Goal: Task Accomplishment & Management: Manage account settings

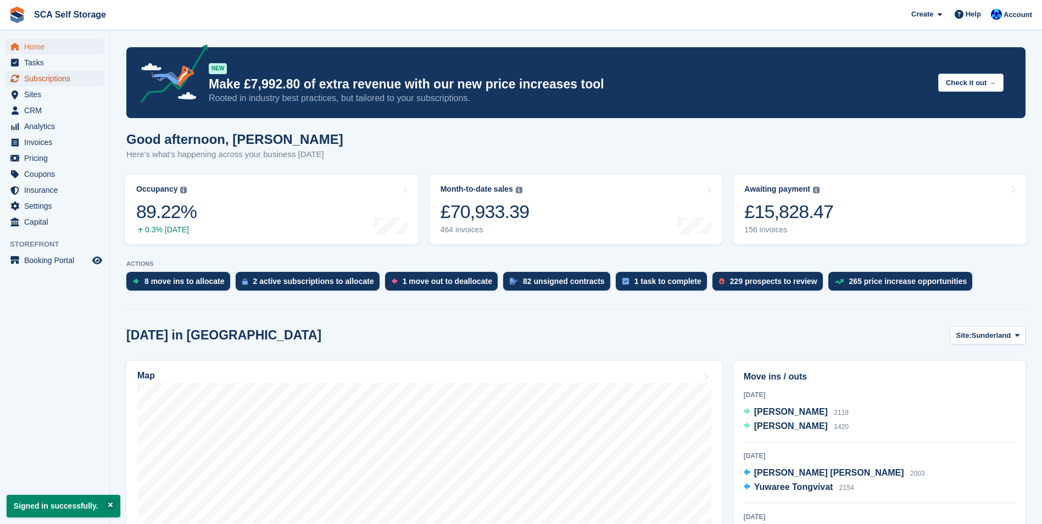
click at [46, 79] on span "Subscriptions" at bounding box center [57, 78] width 66 height 15
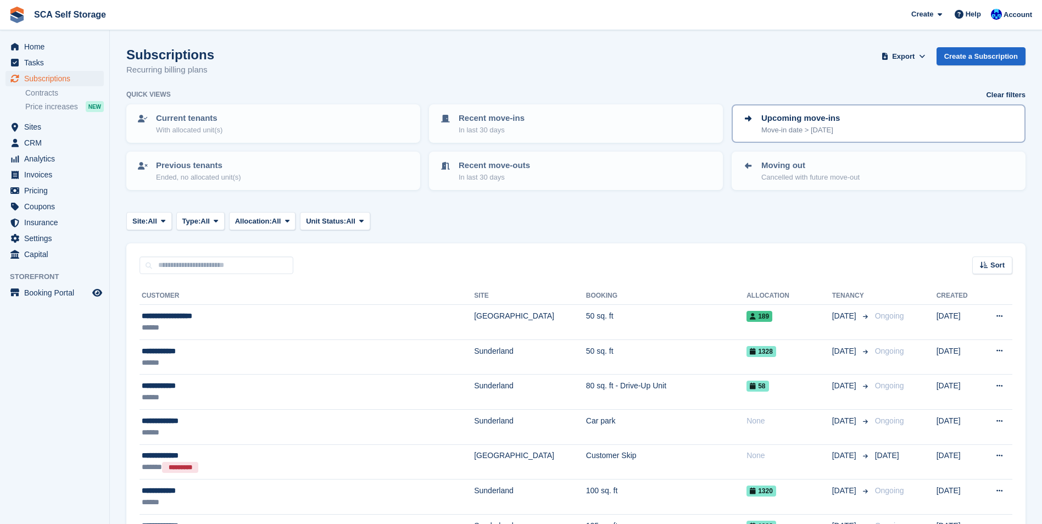
click at [847, 131] on div "Upcoming move-ins Move-in date > today" at bounding box center [878, 123] width 274 height 23
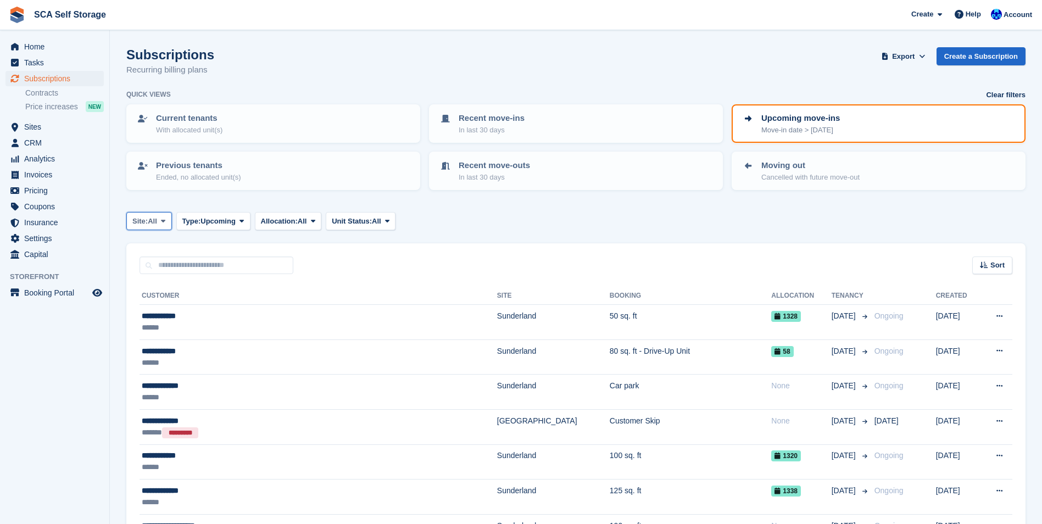
click at [170, 219] on button "Site: All" at bounding box center [149, 221] width 46 height 18
click at [146, 288] on link "[GEOGRAPHIC_DATA]" at bounding box center [180, 287] width 99 height 20
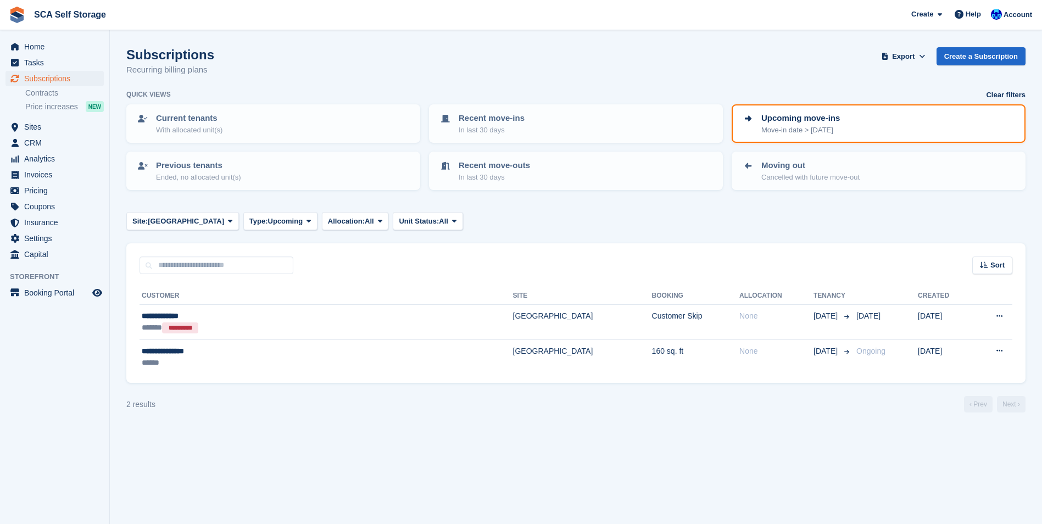
drag, startPoint x: 3, startPoint y: 89, endPoint x: 17, endPoint y: 103, distance: 19.8
click at [17, 103] on div "Subscriptions Subscriptions Subscriptions Contracts Price increases NEW Contrac…" at bounding box center [54, 95] width 109 height 48
drag, startPoint x: 17, startPoint y: 103, endPoint x: 46, endPoint y: 127, distance: 37.4
click at [46, 127] on span "Sites" at bounding box center [57, 126] width 66 height 15
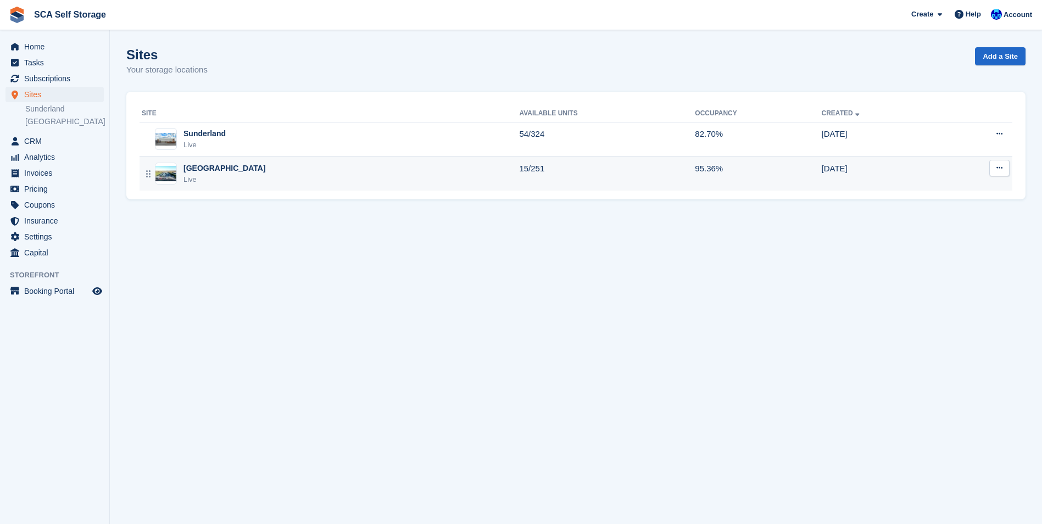
click at [230, 168] on div "Sheffield Live" at bounding box center [330, 174] width 377 height 23
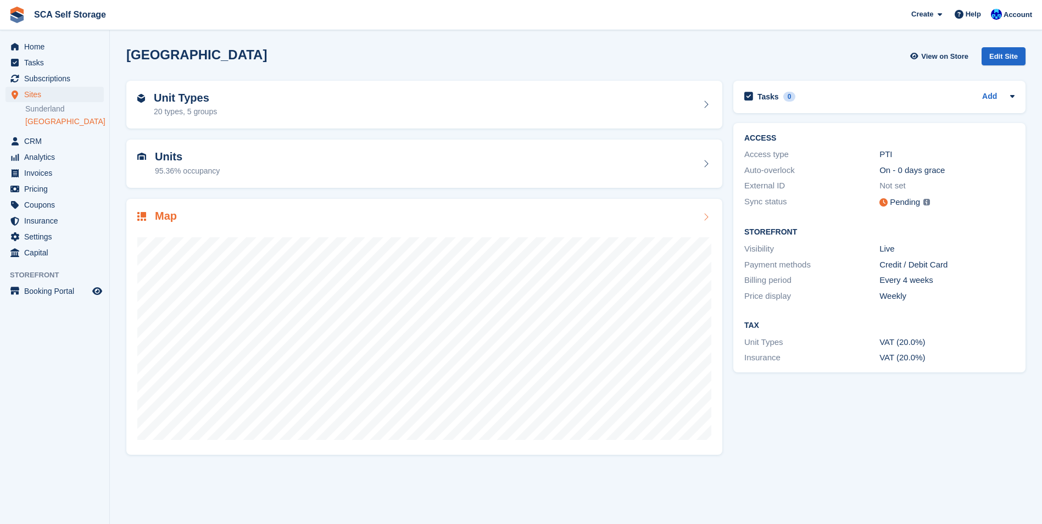
click at [199, 211] on div "Map" at bounding box center [424, 217] width 574 height 15
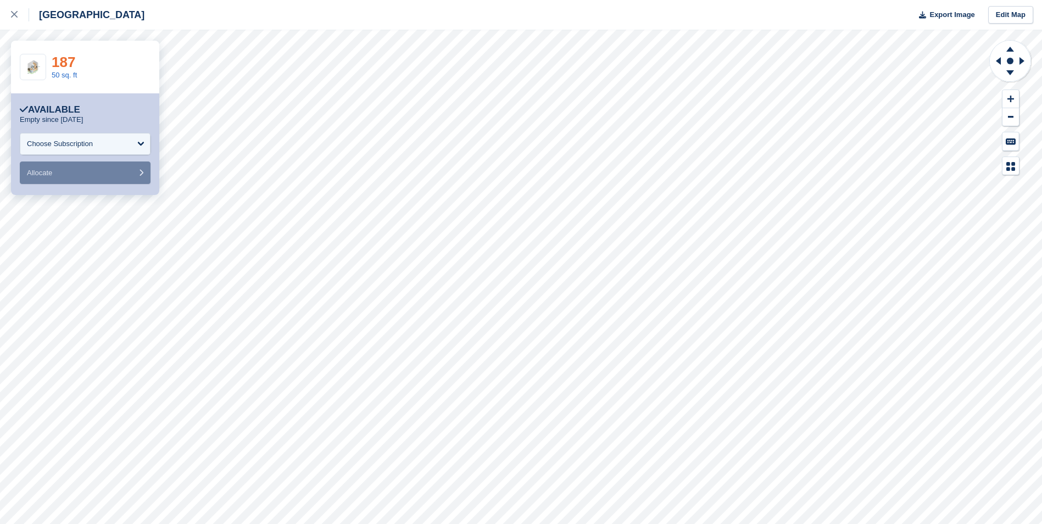
click at [68, 64] on link "187" at bounding box center [64, 62] width 24 height 16
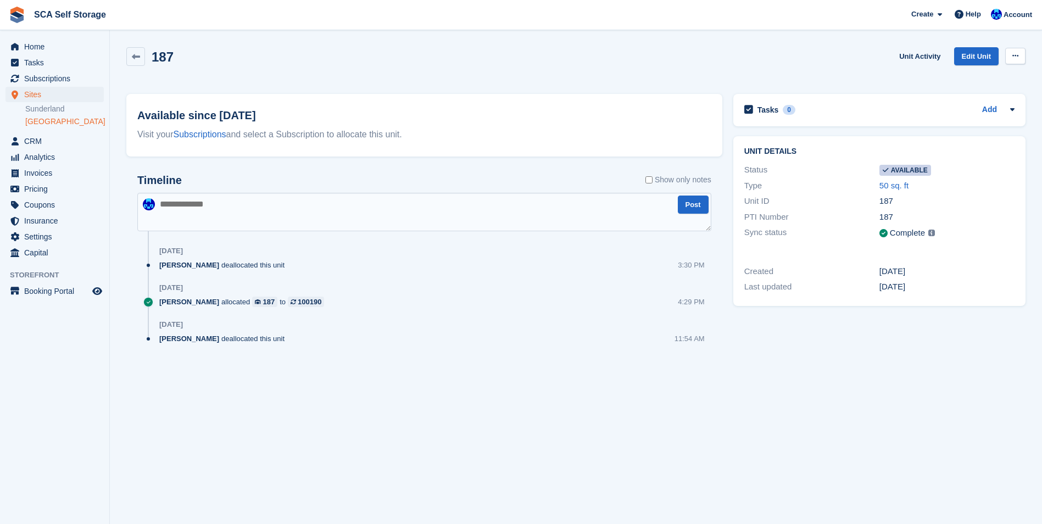
click at [1011, 53] on button at bounding box center [1015, 56] width 20 height 16
click at [970, 76] on p "Make unavailable" at bounding box center [973, 77] width 96 height 14
click at [520, 278] on div "Sarah Race deallocated this unit 3:30 PM" at bounding box center [435, 269] width 552 height 19
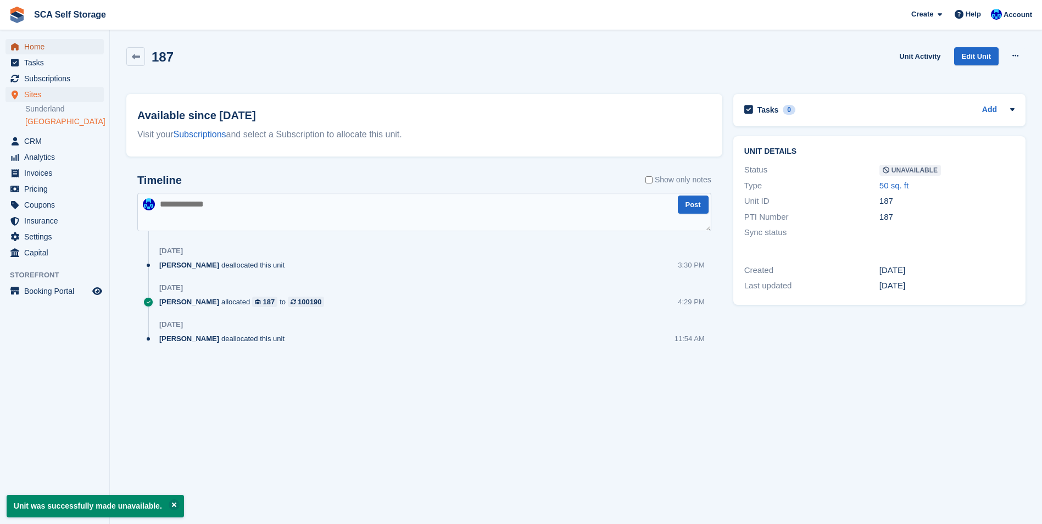
click at [26, 51] on span "Home" at bounding box center [57, 46] width 66 height 15
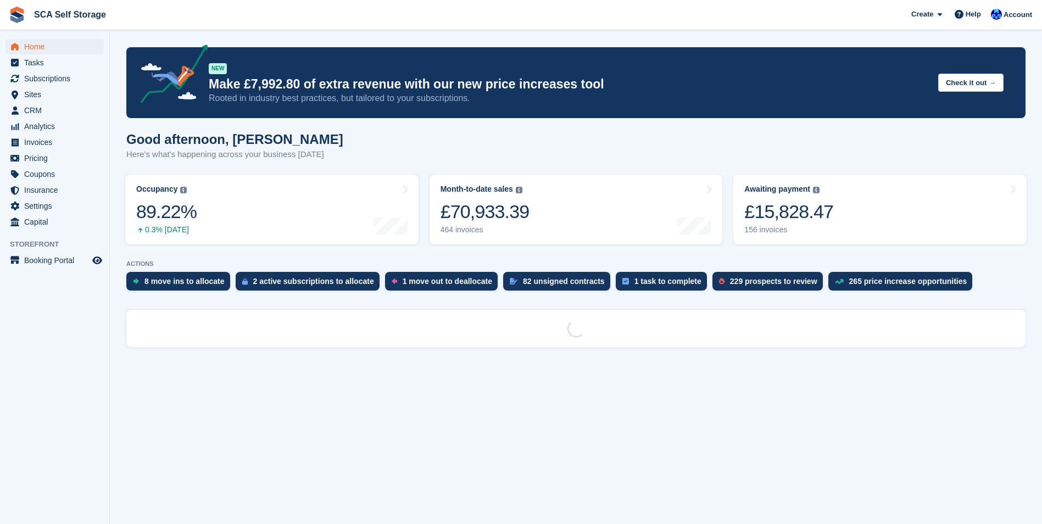
click at [38, 86] on ul "Subscriptions Subscriptions" at bounding box center [54, 79] width 109 height 16
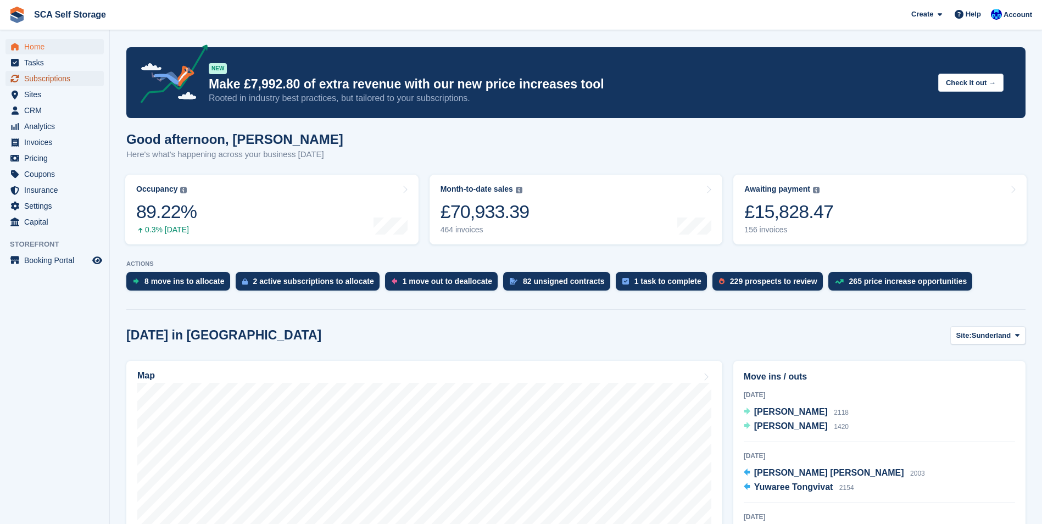
click at [42, 79] on span "Subscriptions" at bounding box center [57, 78] width 66 height 15
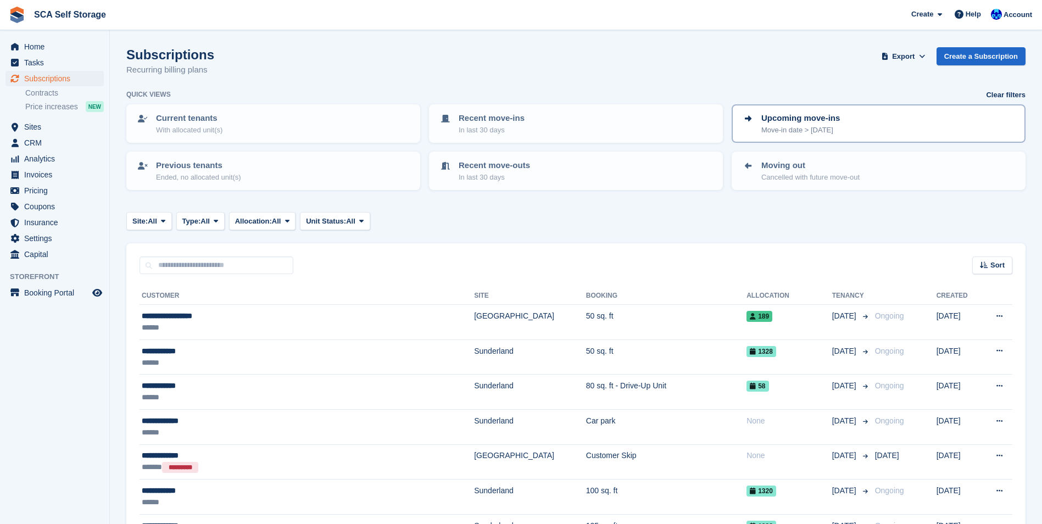
click at [825, 131] on p "Move-in date > [DATE]" at bounding box center [800, 130] width 79 height 11
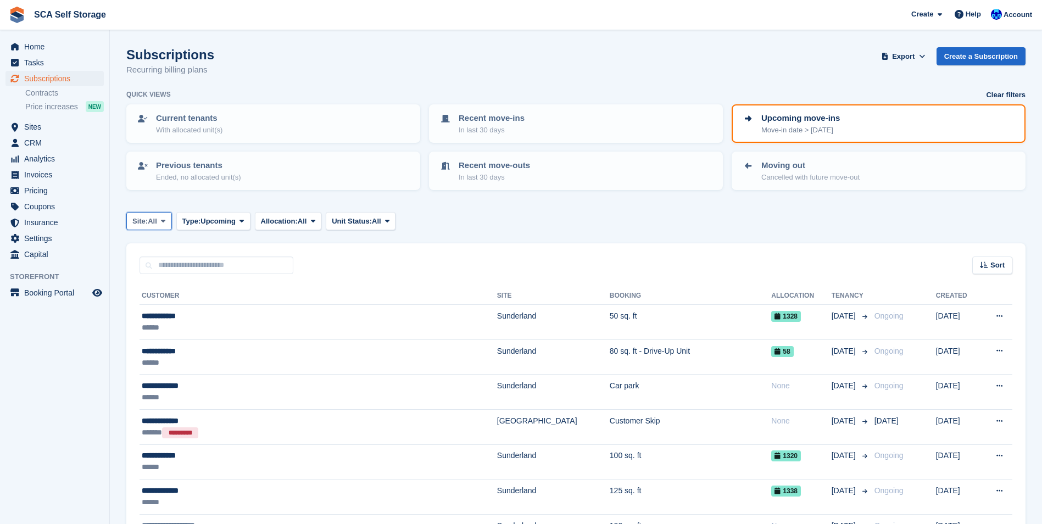
click at [135, 226] on span "Site:" at bounding box center [139, 221] width 15 height 11
click at [157, 291] on link "[GEOGRAPHIC_DATA]" at bounding box center [180, 287] width 99 height 20
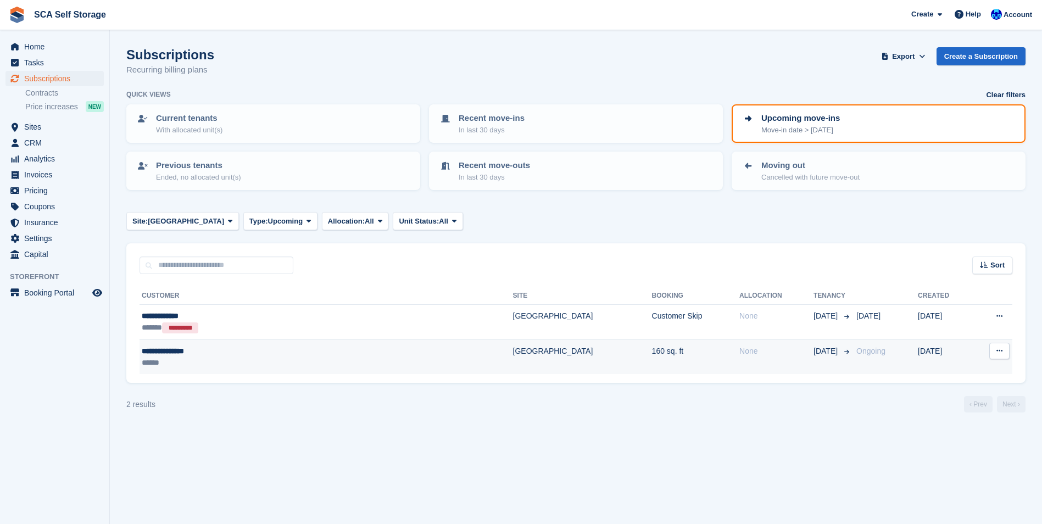
click at [175, 359] on div "******" at bounding box center [248, 363] width 213 height 12
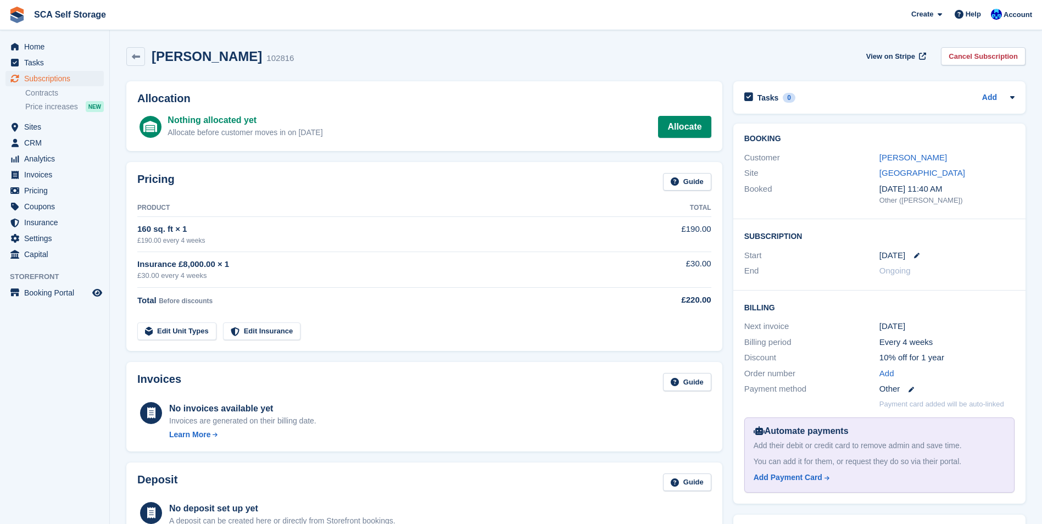
click at [979, 217] on div "Booking Customer [PERSON_NAME] Site [GEOGRAPHIC_DATA] Booked [DATE] 11:40 AM Ot…" at bounding box center [879, 172] width 292 height 96
click at [344, 51] on div "Geoffrey France 102816 View on Stripe Cancel Subscription" at bounding box center [575, 56] width 899 height 19
click at [37, 79] on span "Subscriptions" at bounding box center [57, 78] width 66 height 15
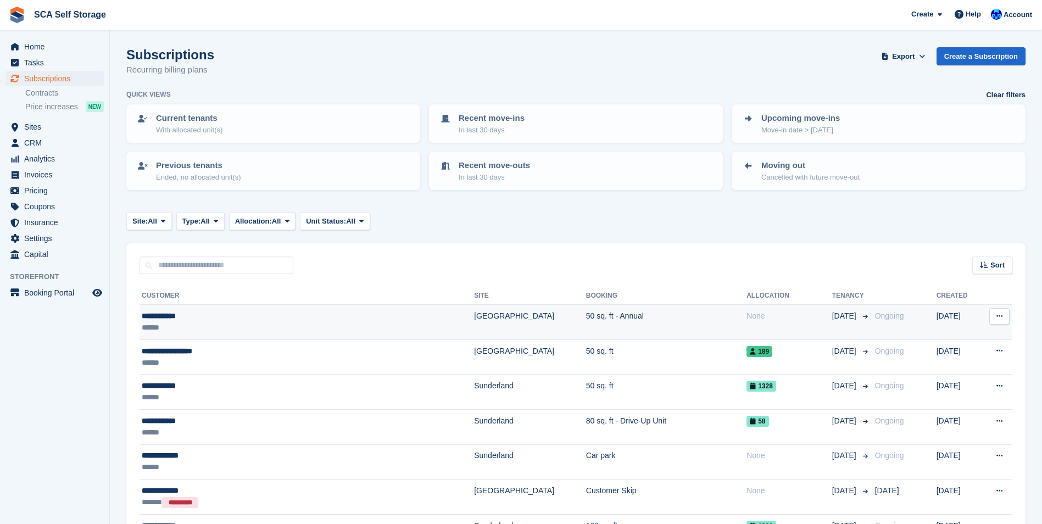
click at [234, 320] on div "**********" at bounding box center [260, 316] width 237 height 12
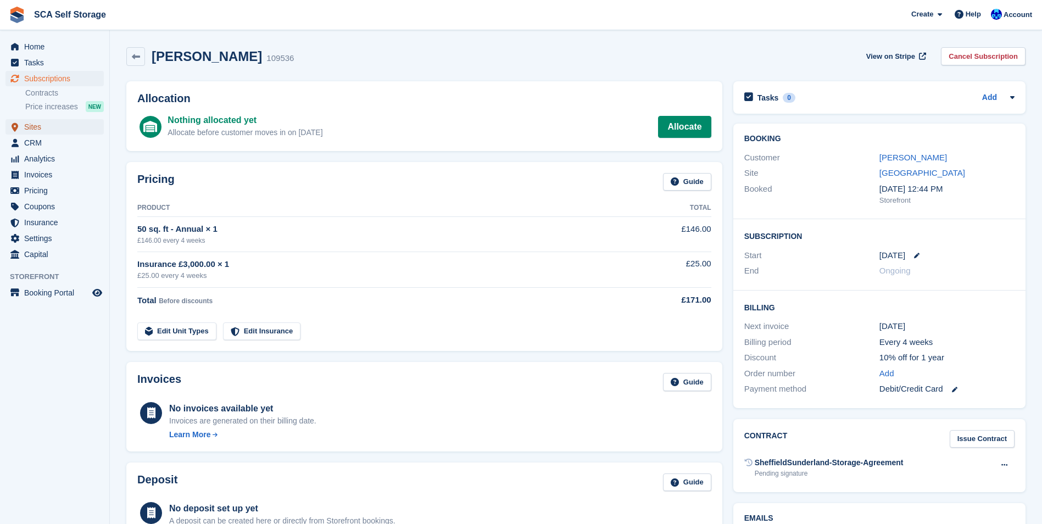
click at [38, 127] on span "Sites" at bounding box center [57, 126] width 66 height 15
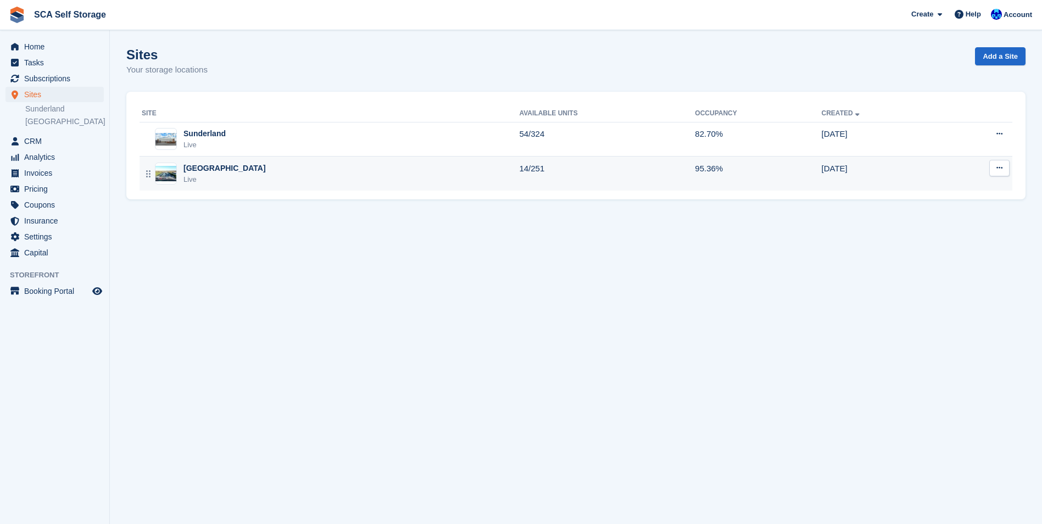
click at [197, 168] on div "[GEOGRAPHIC_DATA]" at bounding box center [224, 169] width 82 height 12
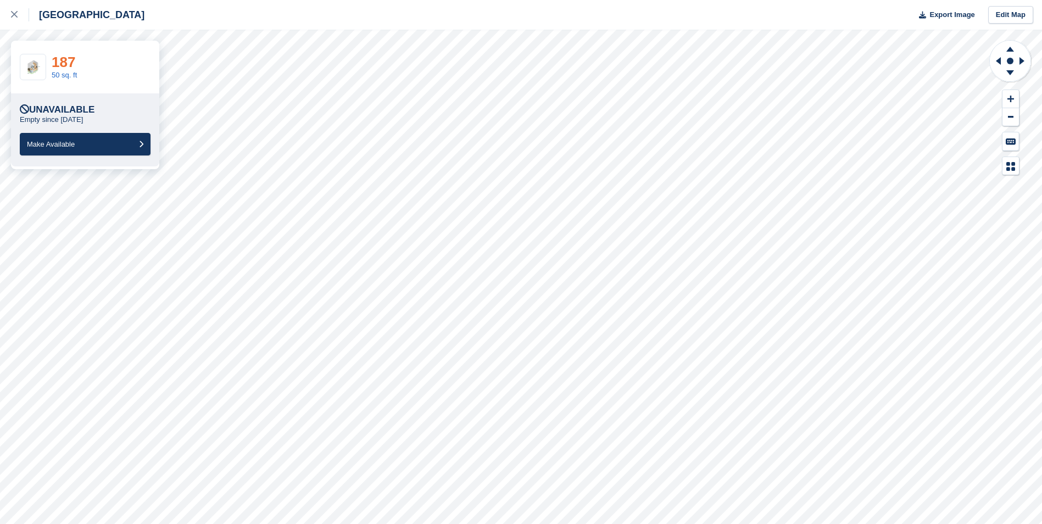
click at [63, 62] on link "187" at bounding box center [64, 62] width 24 height 16
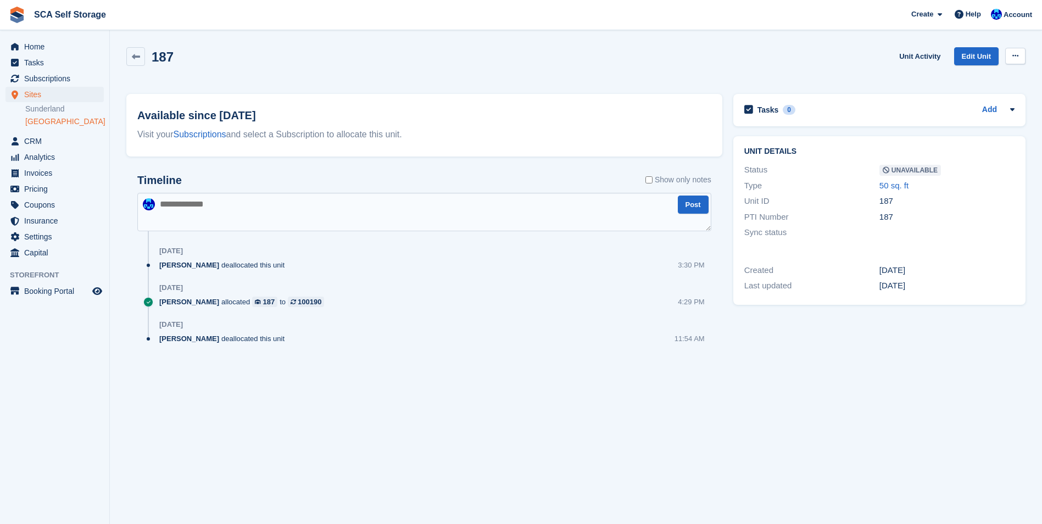
click at [1013, 58] on icon at bounding box center [1015, 55] width 6 height 7
click at [955, 85] on div "Make Available Delete unit" at bounding box center [972, 89] width 105 height 48
click at [938, 79] on p "Make Available" at bounding box center [973, 77] width 96 height 14
drag, startPoint x: 501, startPoint y: 97, endPoint x: 337, endPoint y: 96, distance: 164.8
click at [435, 98] on div "Available since 11 Sep Visit your Subscriptions and select a Subscription to al…" at bounding box center [424, 125] width 596 height 63
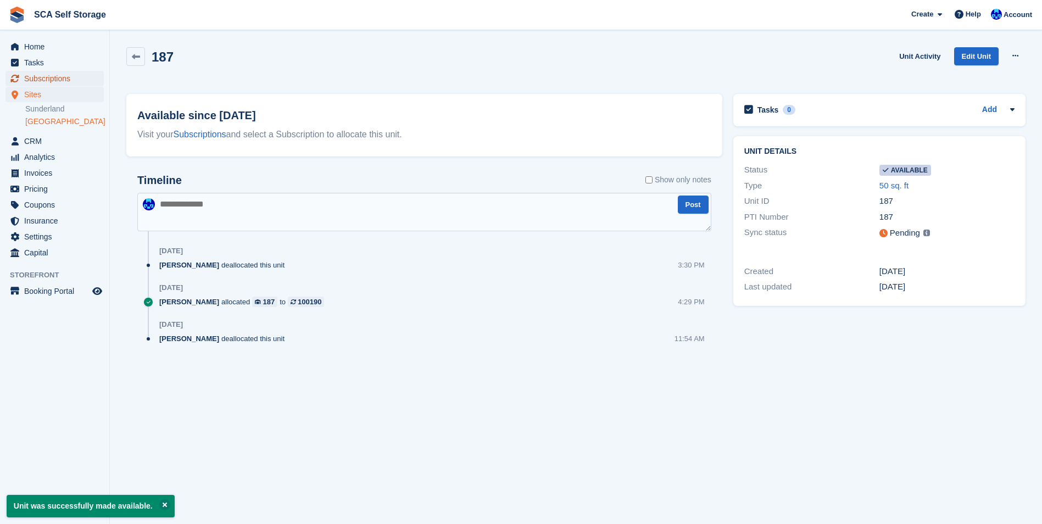
click at [63, 85] on span "Subscriptions" at bounding box center [57, 78] width 66 height 15
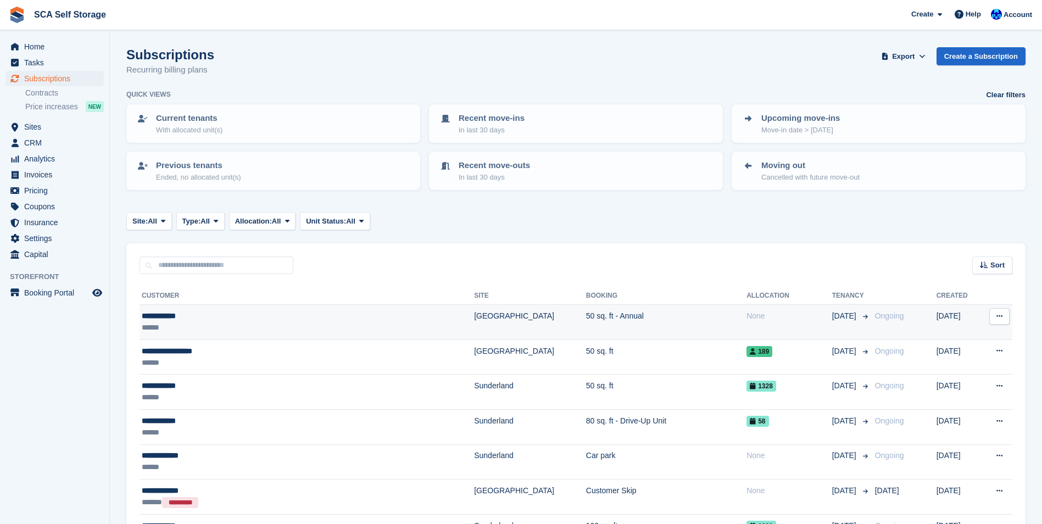
click at [227, 329] on div "******" at bounding box center [260, 328] width 237 height 12
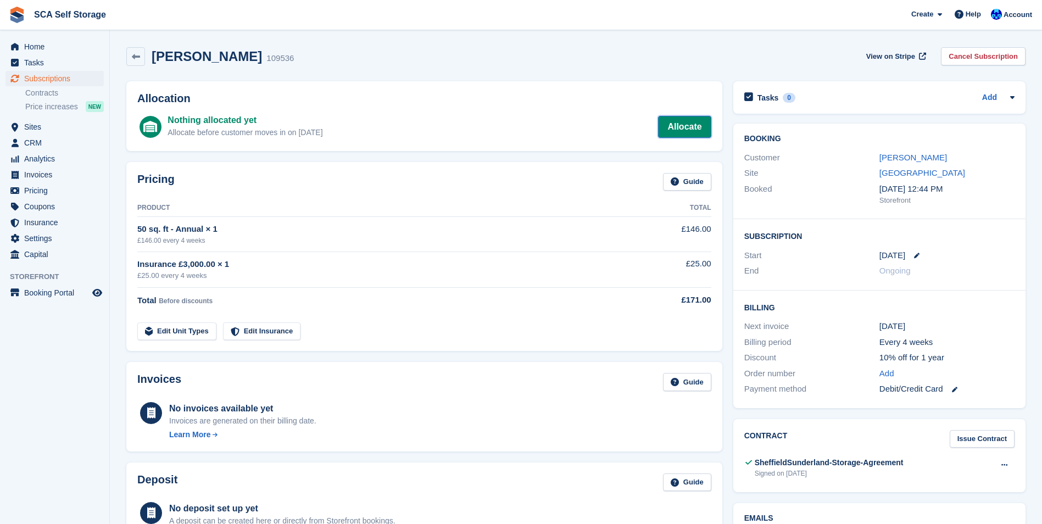
click at [695, 126] on link "Allocate" at bounding box center [684, 127] width 53 height 22
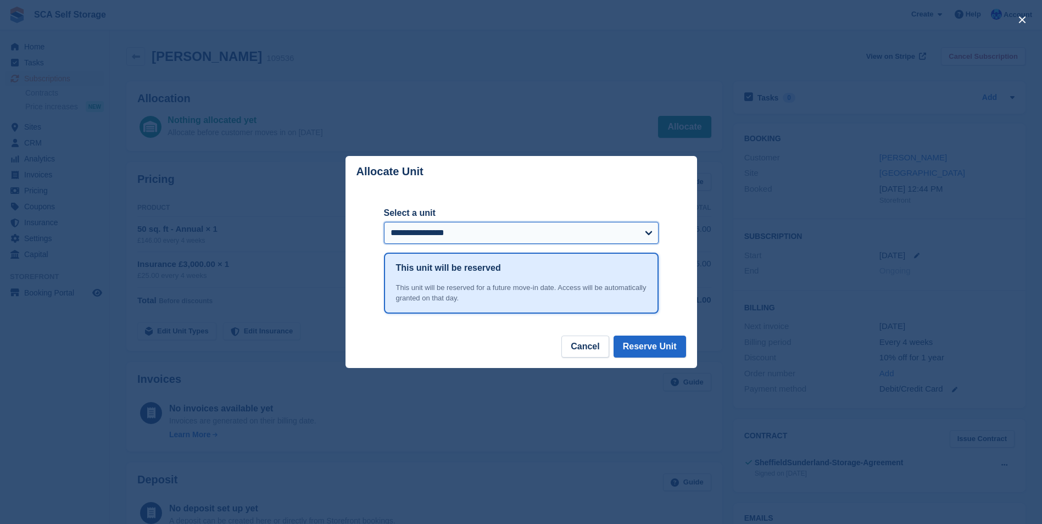
click at [481, 235] on select "**********" at bounding box center [521, 233] width 275 height 22
select select "*****"
click at [384, 222] on select "**********" at bounding box center [521, 233] width 275 height 22
click at [503, 198] on div "**********" at bounding box center [521, 261] width 275 height 148
click at [640, 354] on button "Reserve Unit" at bounding box center [649, 347] width 72 height 22
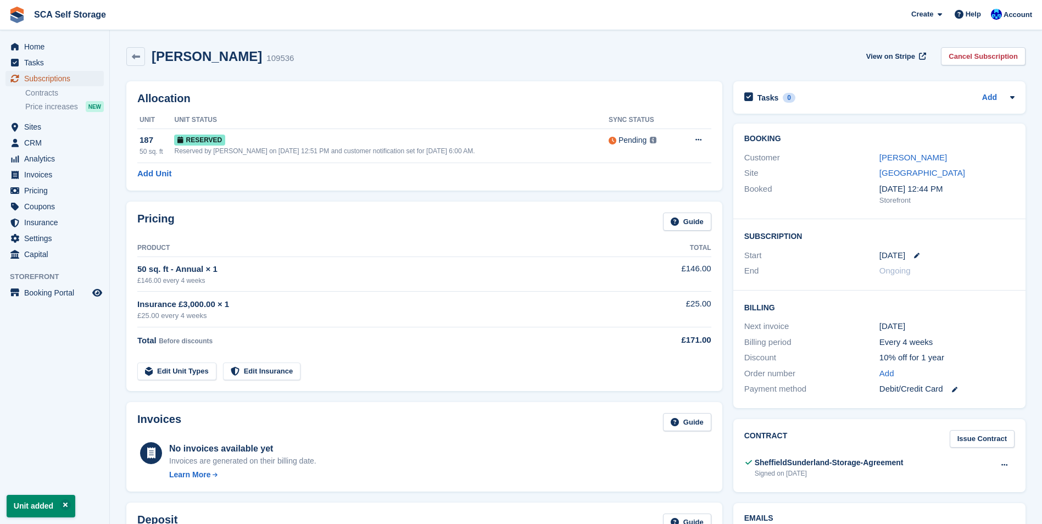
click at [54, 79] on span "Subscriptions" at bounding box center [57, 78] width 66 height 15
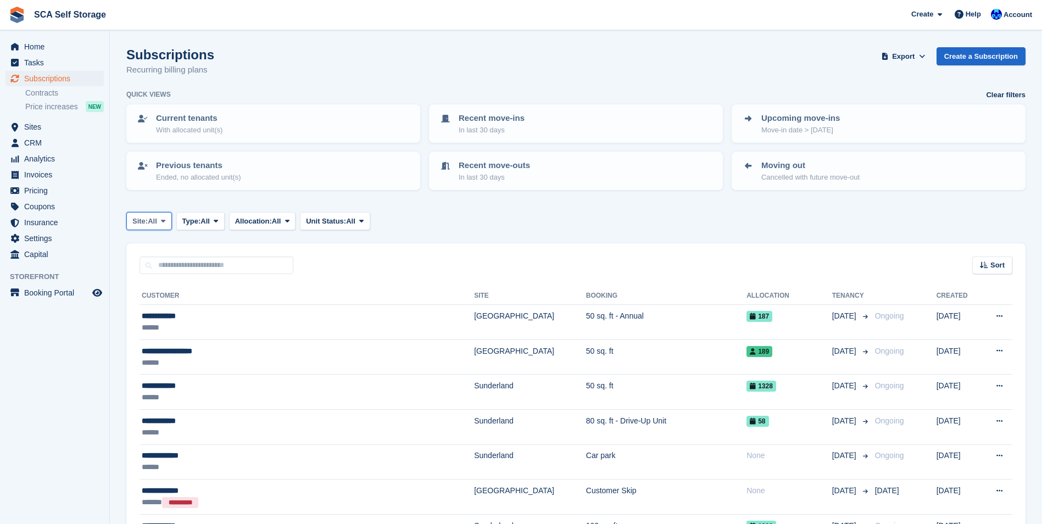
click at [159, 220] on button "Site: All" at bounding box center [149, 221] width 46 height 18
click at [191, 281] on link "Sheffield" at bounding box center [180, 287] width 99 height 20
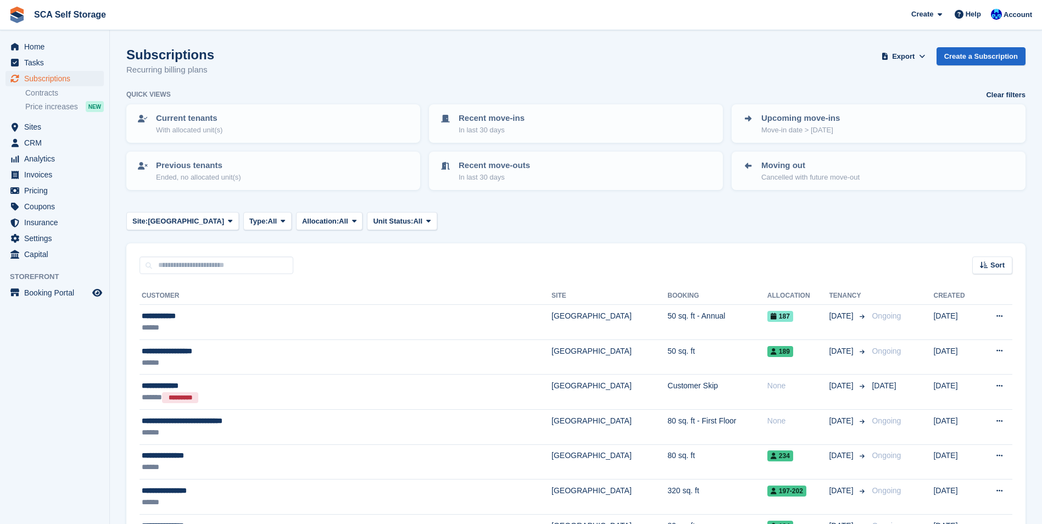
click at [581, 220] on div "Site: Sheffield All Sunderland Sheffield Type: All All Upcoming Previous Active…" at bounding box center [575, 221] width 899 height 18
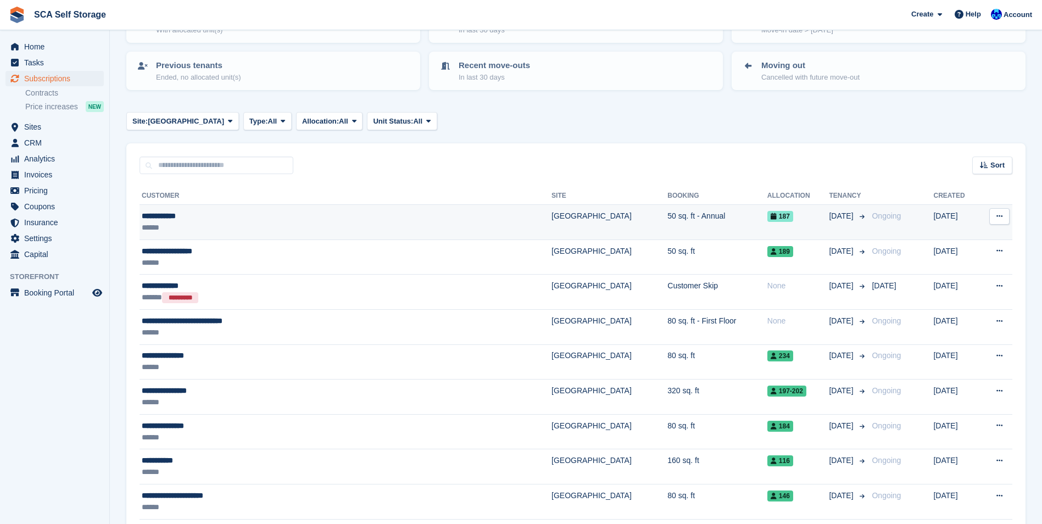
scroll to position [110, 0]
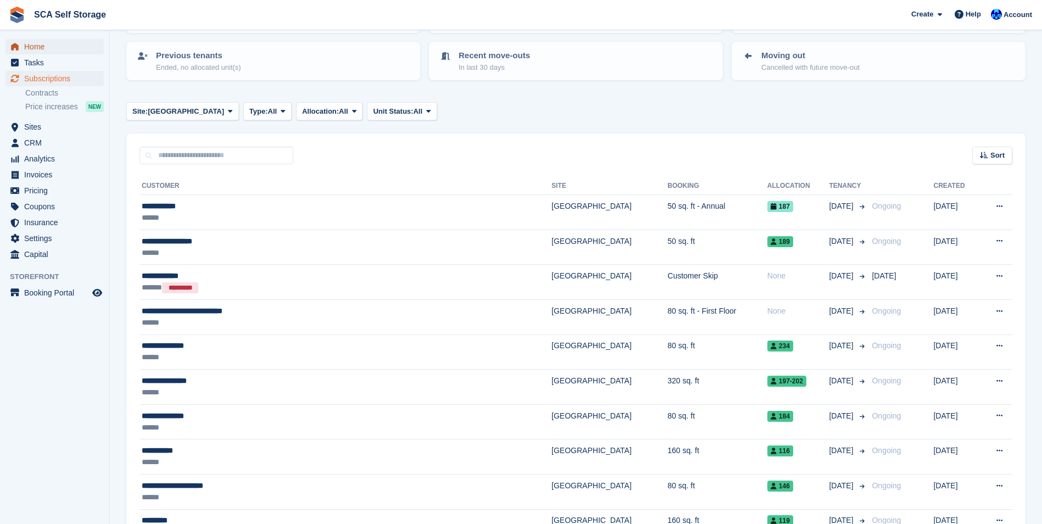
click at [30, 39] on span "Home" at bounding box center [57, 46] width 66 height 15
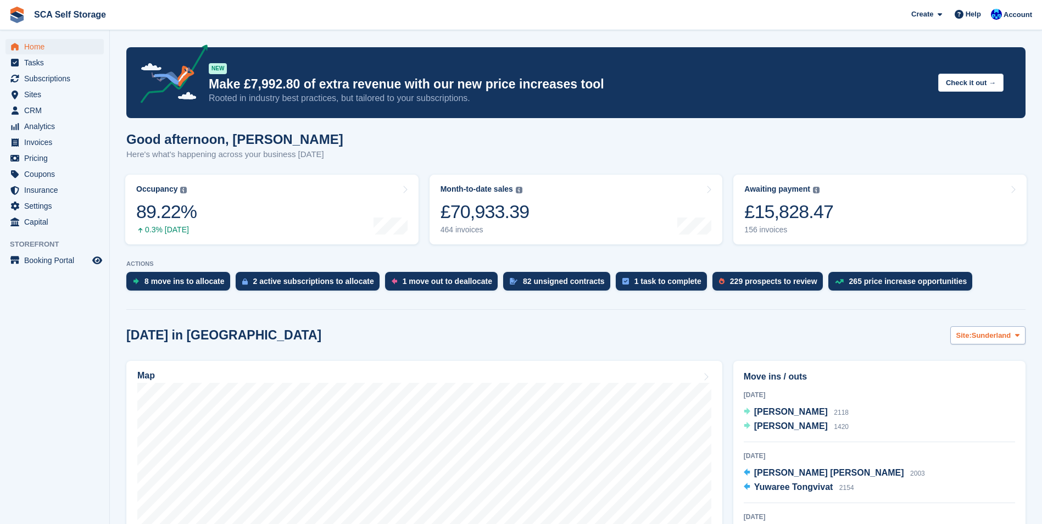
click at [990, 328] on button "Site: Sunderland" at bounding box center [987, 335] width 75 height 18
click at [963, 380] on link "Sheffield" at bounding box center [971, 381] width 99 height 20
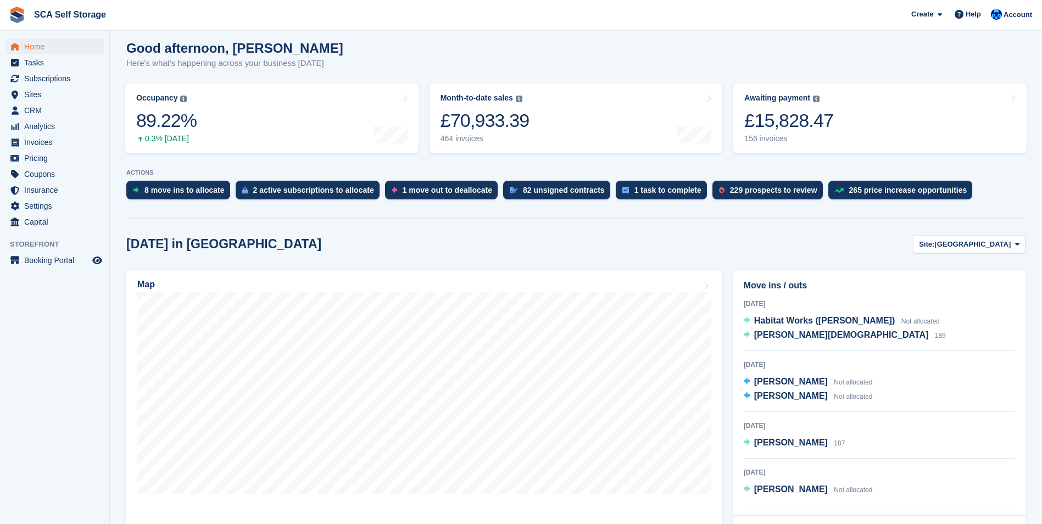
scroll to position [110, 0]
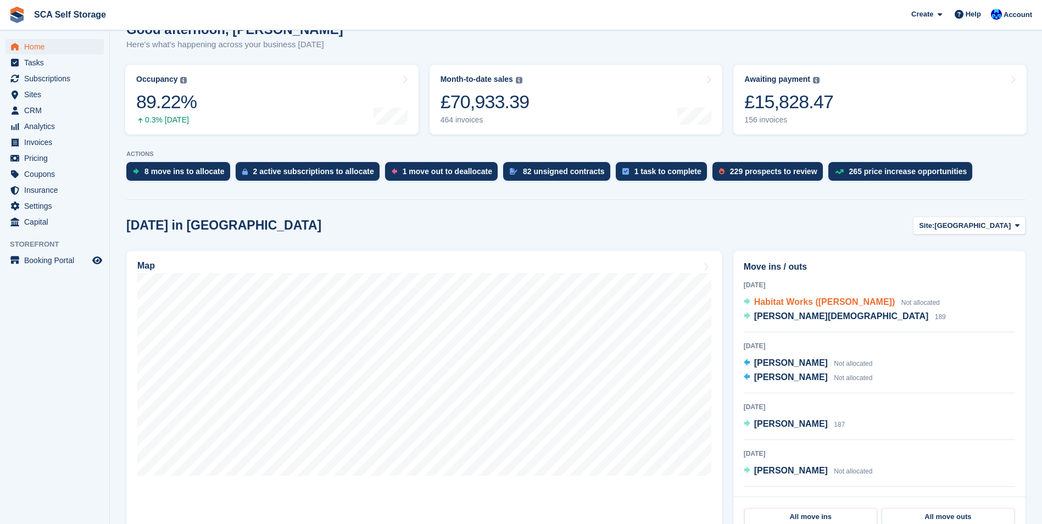
click at [844, 302] on span "Habitat Works (Robert Seeley)" at bounding box center [824, 301] width 141 height 9
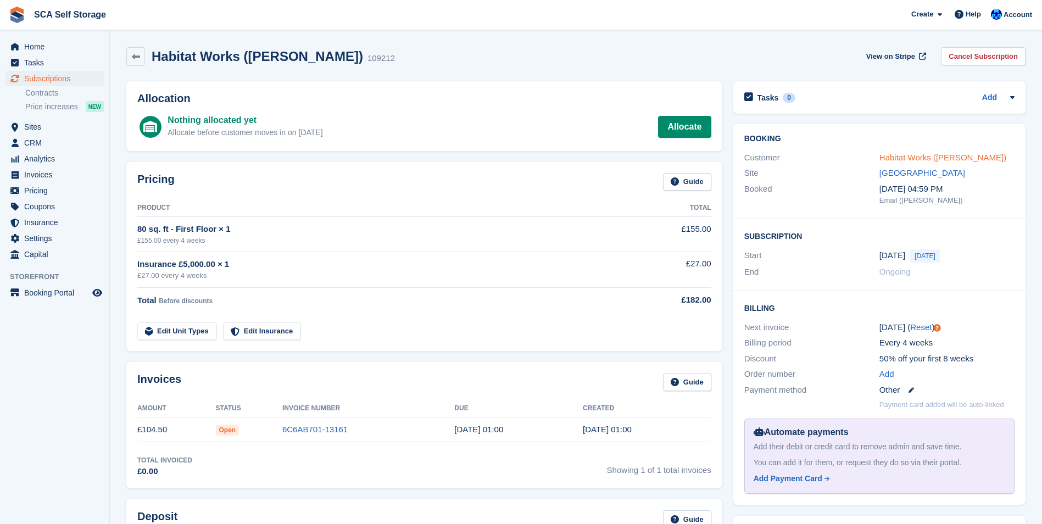
click at [879, 155] on link "Habitat Works ([PERSON_NAME])" at bounding box center [942, 157] width 127 height 9
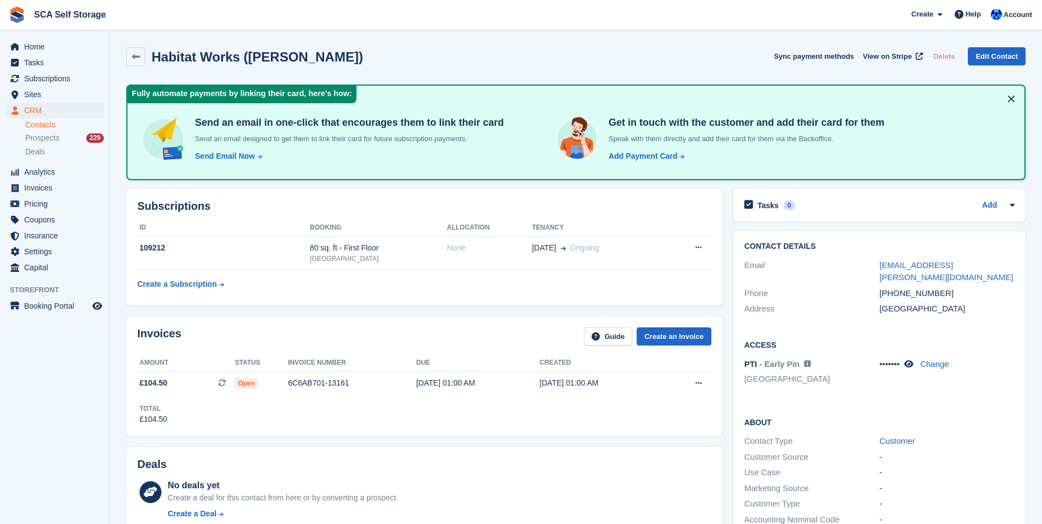
click at [366, 311] on div "Invoices Guide Create an Invoice Amount Status Invoice number Due Created £104.…" at bounding box center [424, 376] width 607 height 130
click at [459, 204] on h2 "Subscriptions" at bounding box center [424, 206] width 574 height 13
click at [418, 62] on div "Habitat Works (Robert Seeley) Sync payment methods View on Stripe Delete Edit C…" at bounding box center [575, 56] width 899 height 19
click at [66, 74] on span "Subscriptions" at bounding box center [57, 78] width 66 height 15
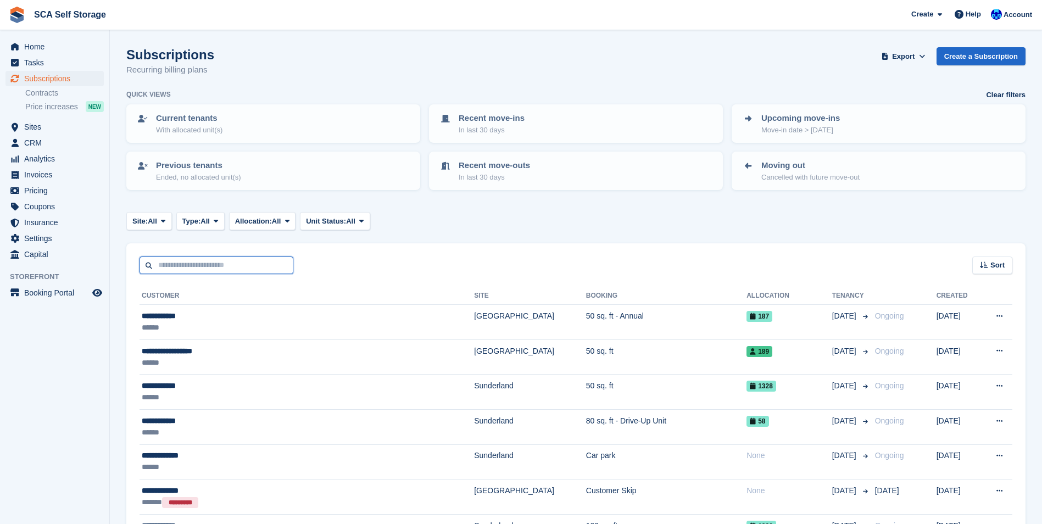
click at [236, 272] on input "text" at bounding box center [217, 265] width 154 height 18
type input "****"
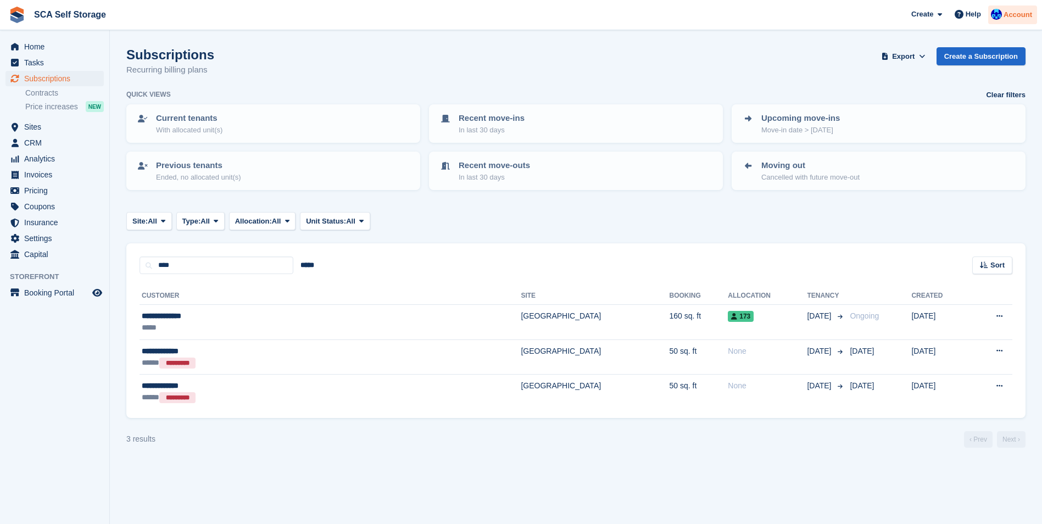
click at [1002, 18] on img at bounding box center [996, 14] width 11 height 11
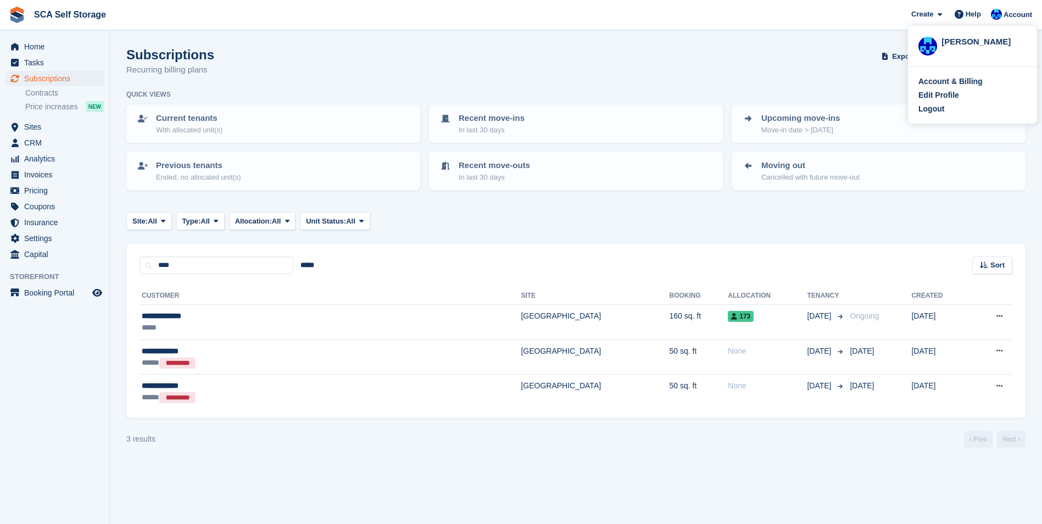
click at [949, 103] on div "Account & Billing Edit Profile Logout" at bounding box center [972, 95] width 129 height 57
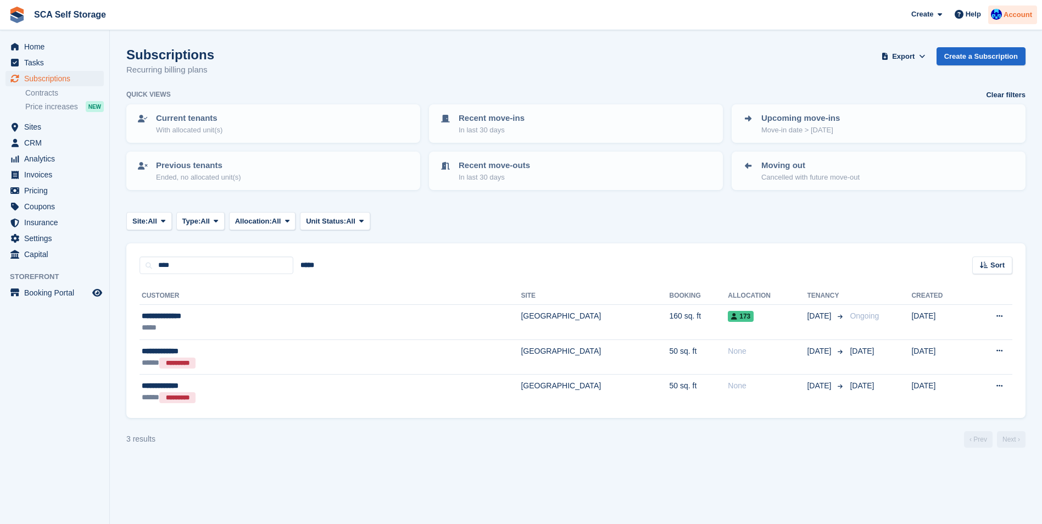
click at [1007, 22] on div "Account" at bounding box center [1012, 14] width 49 height 19
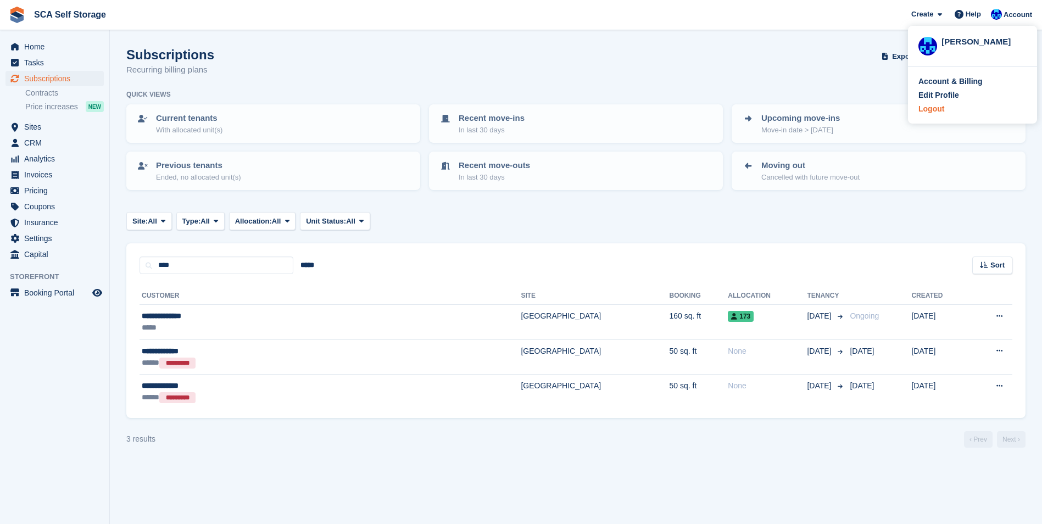
click at [935, 110] on div "Logout" at bounding box center [931, 109] width 26 height 12
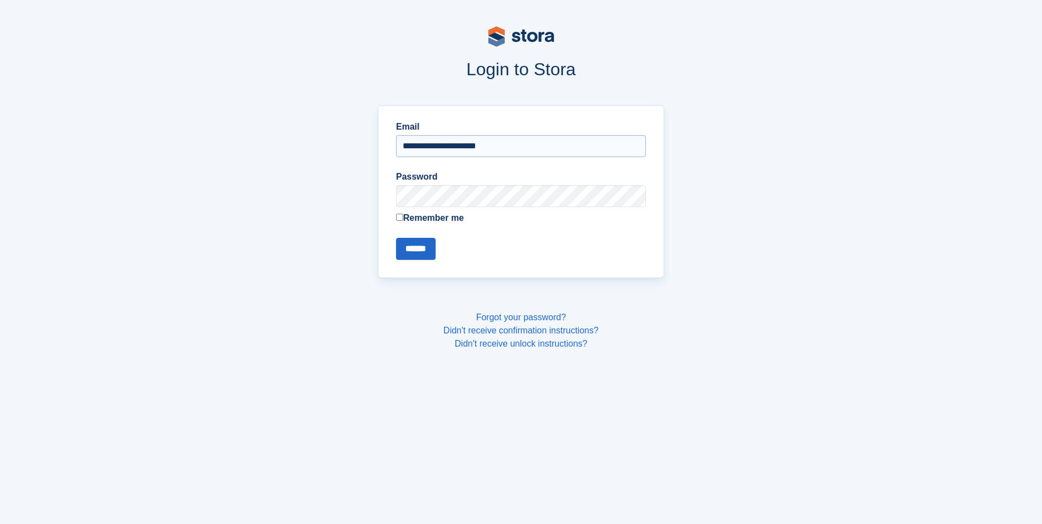
click at [438, 146] on input "**********" at bounding box center [521, 146] width 250 height 22
type input "**********"
click at [426, 244] on input "******" at bounding box center [416, 249] width 40 height 22
